Goal: Information Seeking & Learning: Find specific page/section

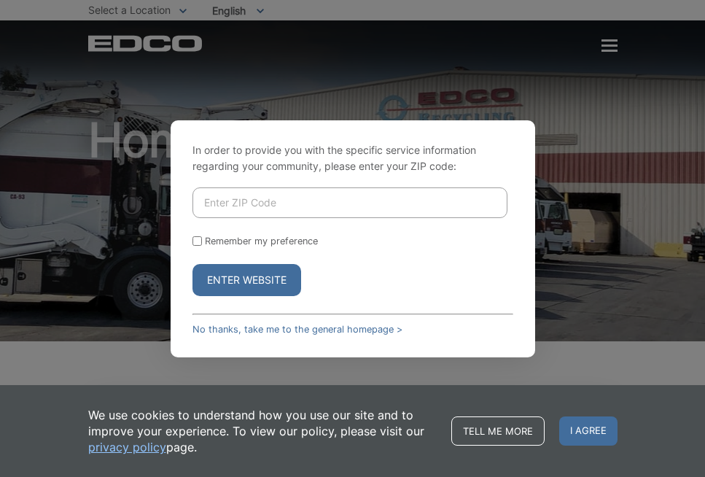
click at [257, 218] on input "Enter ZIP Code" at bounding box center [350, 202] width 315 height 31
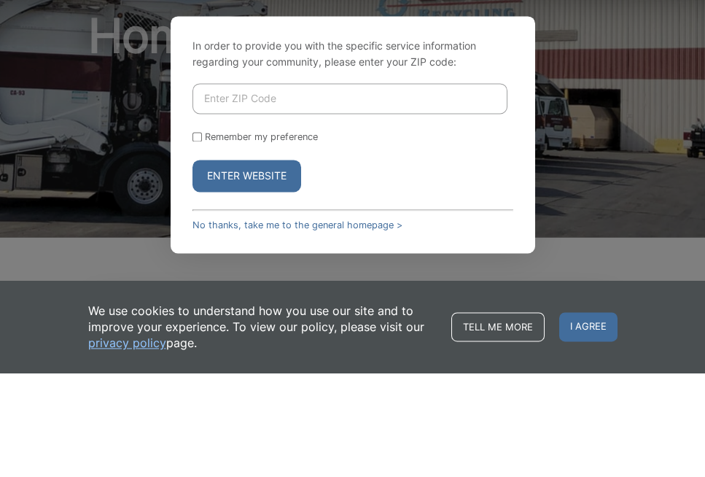
type input "92028"
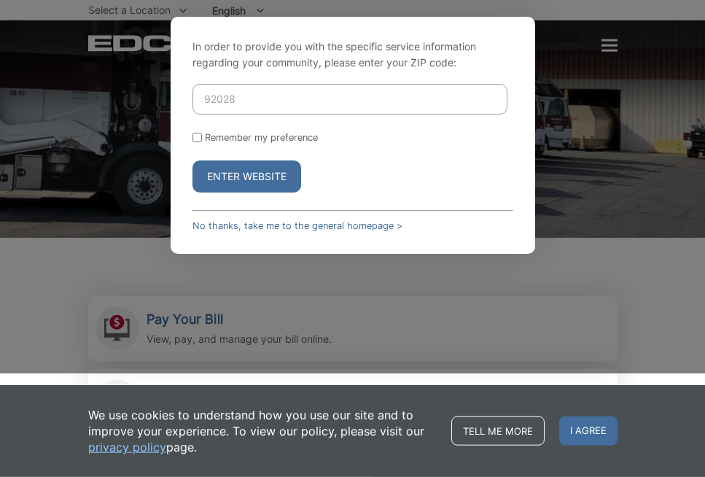
click at [206, 143] on label "Remember my preference" at bounding box center [261, 137] width 113 height 11
click at [202, 142] on input "Remember my preference" at bounding box center [197, 137] width 9 height 9
checkbox input "true"
click at [279, 193] on button "Enter Website" at bounding box center [247, 176] width 109 height 32
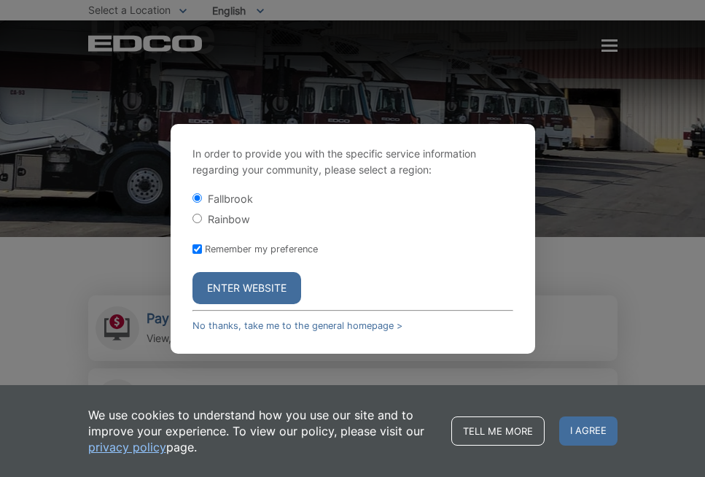
scroll to position [90, 0]
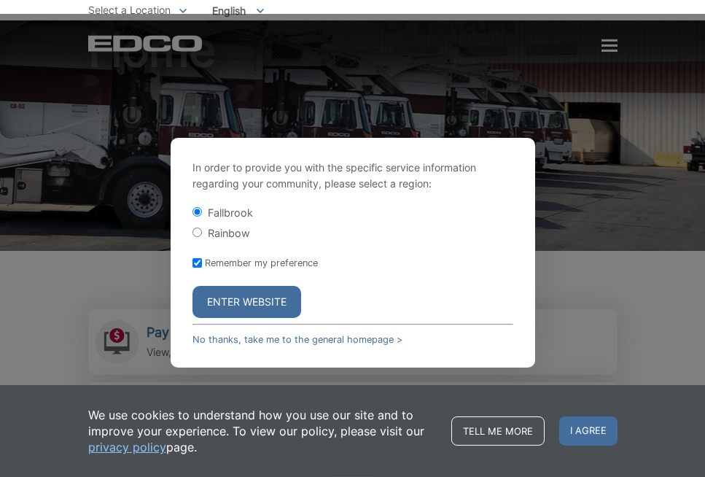
click at [264, 318] on button "Enter Website" at bounding box center [247, 302] width 109 height 32
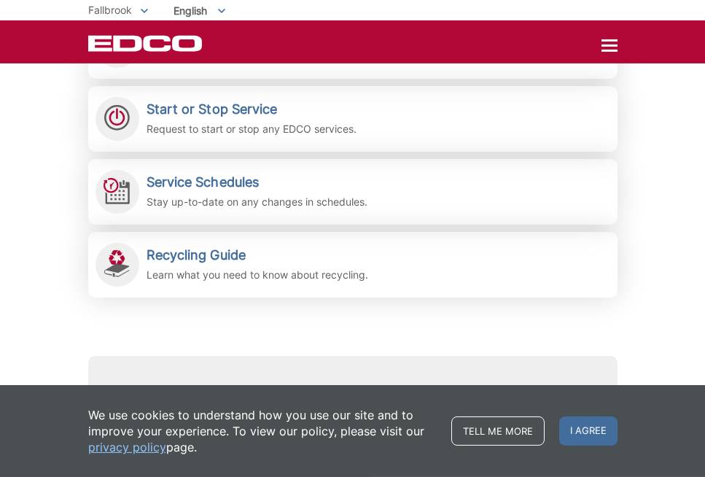
scroll to position [461, 0]
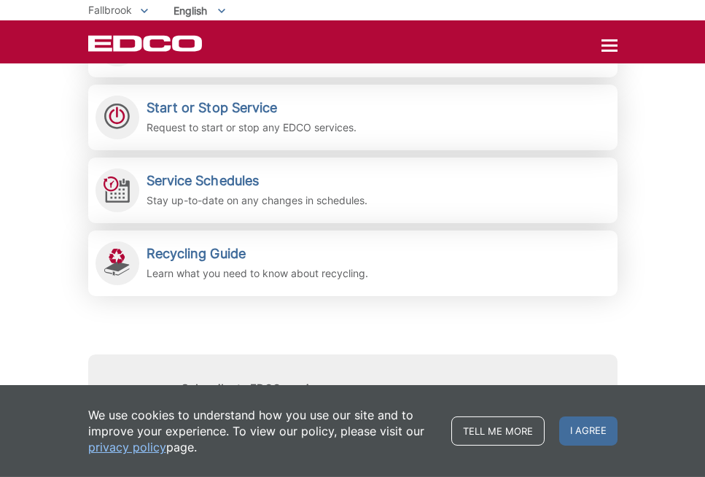
click at [334, 275] on p "Learn what you need to know about recycling." at bounding box center [258, 273] width 222 height 16
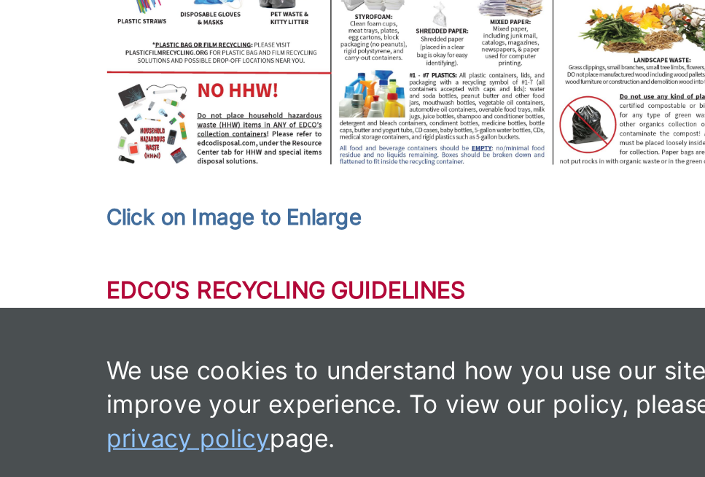
scroll to position [563, 0]
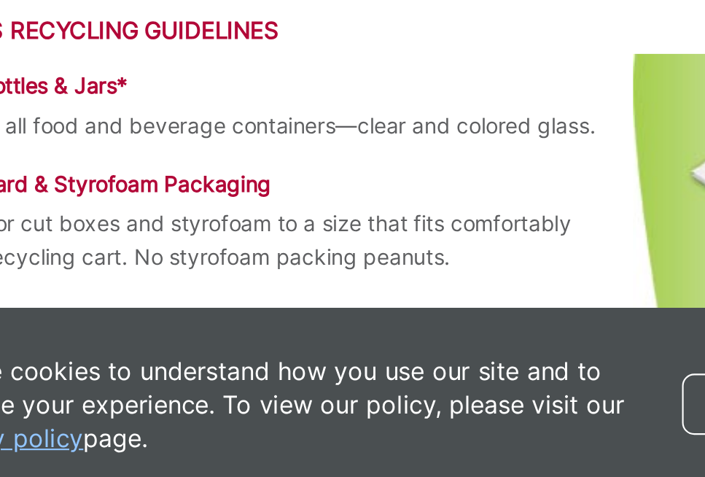
scroll to position [690, 0]
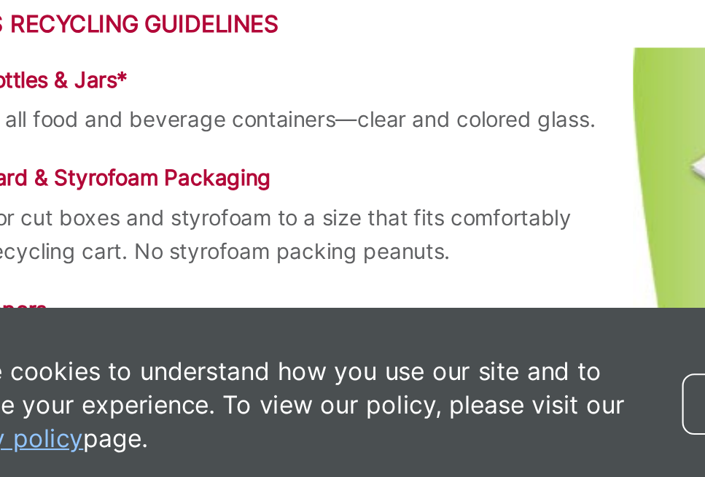
click at [215, 334] on p "Flatten or cut boxes and styrofoam to a size that fits comfortably inside recyc…" at bounding box center [352, 350] width 529 height 32
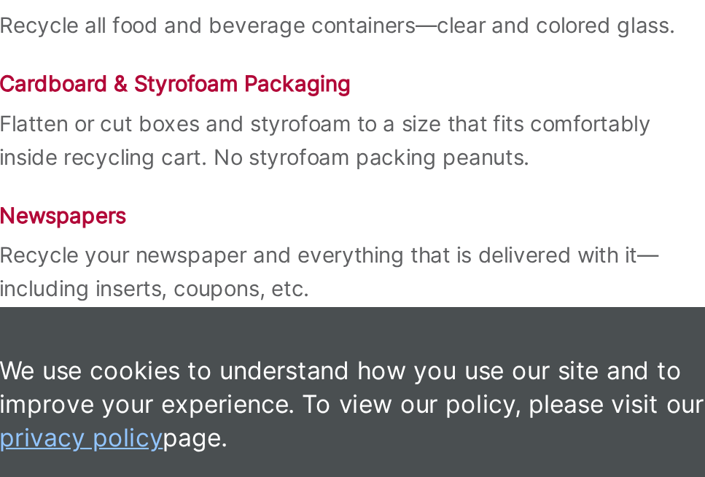
scroll to position [735, 0]
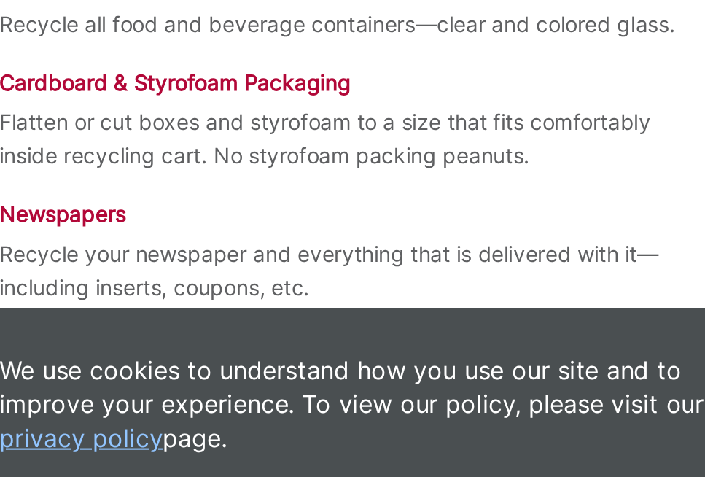
click at [233, 351] on p "Recycle your newspaper and everything that is delivered with it—including inser…" at bounding box center [352, 367] width 529 height 32
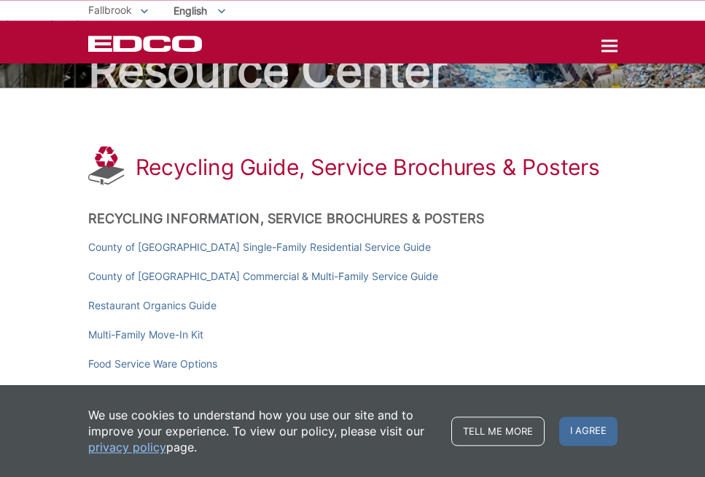
scroll to position [0, 0]
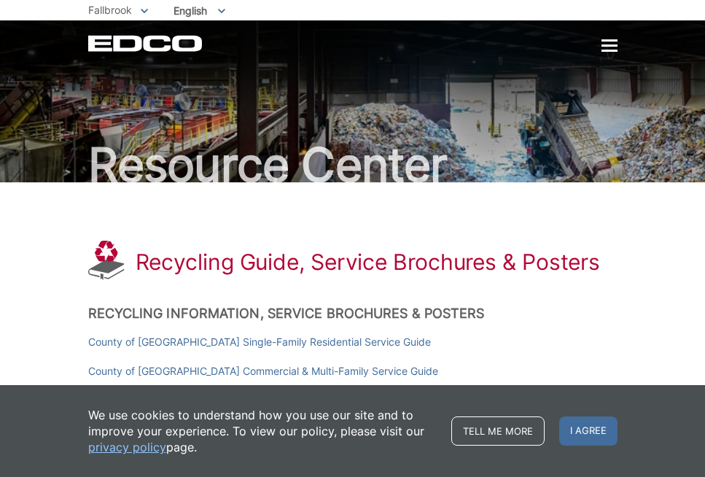
click at [615, 42] on div at bounding box center [610, 46] width 16 height 12
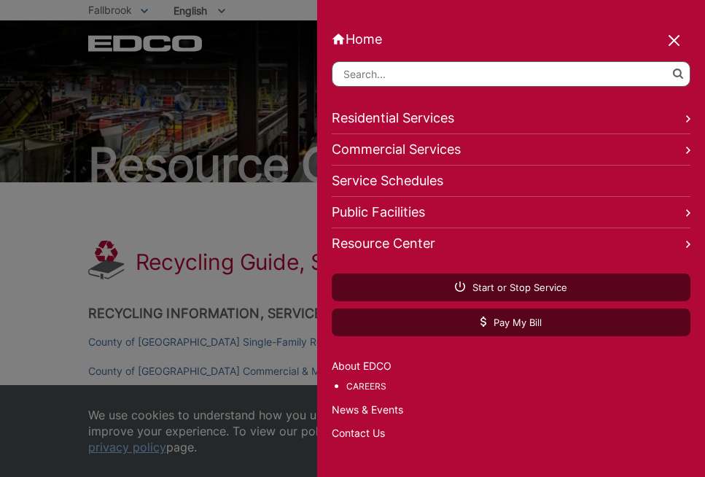
click at [417, 222] on link "Public Facilities" at bounding box center [511, 212] width 359 height 31
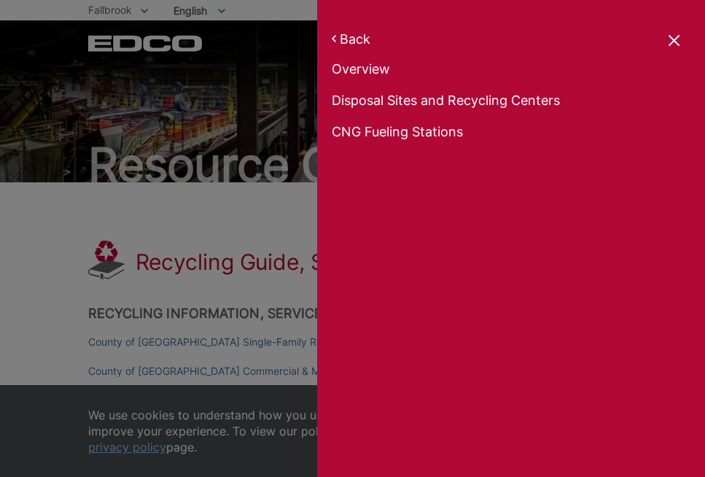
click at [532, 82] on link "Disposal Sites and Recycling Centers" at bounding box center [511, 71] width 359 height 20
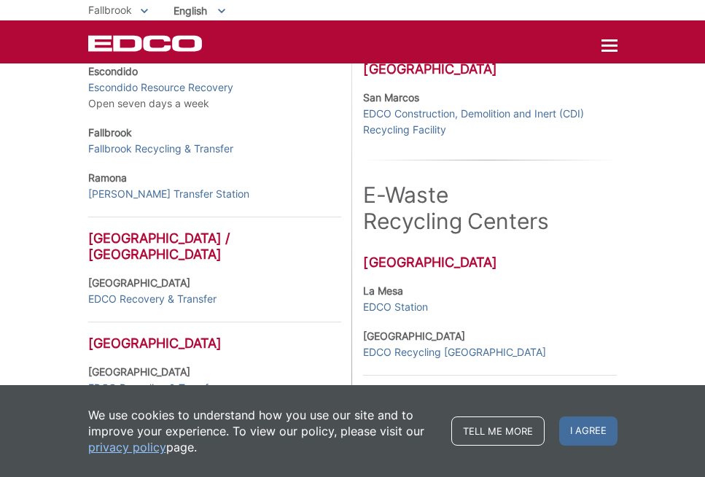
scroll to position [503, 0]
click at [193, 154] on link "Fallbrook Recycling & Transfer" at bounding box center [160, 149] width 145 height 16
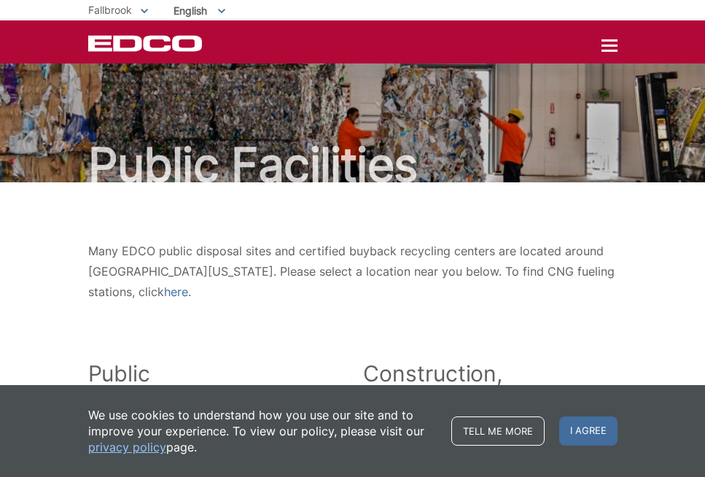
scroll to position [527, 0]
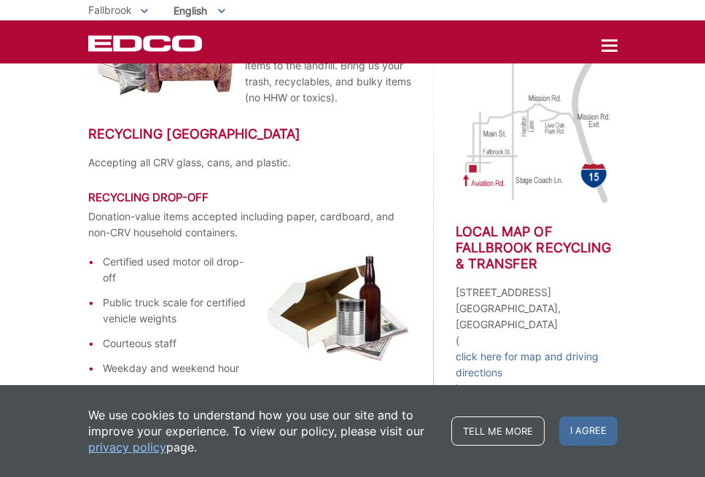
scroll to position [287, 0]
